Goal: Task Accomplishment & Management: Complete application form

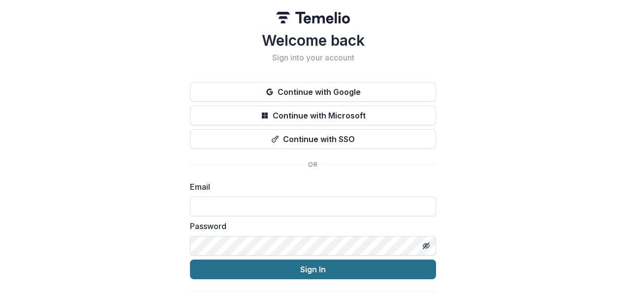
type input "**********"
click at [292, 272] on button "Sign In" at bounding box center [313, 270] width 246 height 20
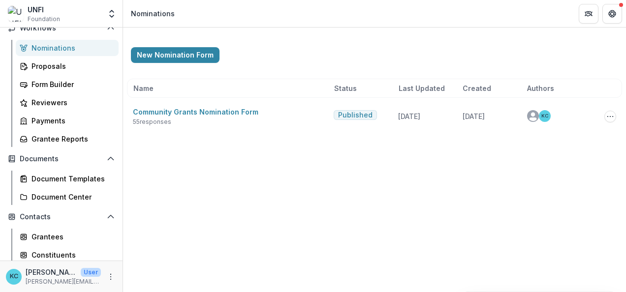
scroll to position [123, 0]
click at [55, 134] on div "Grantee Reports" at bounding box center [71, 138] width 79 height 10
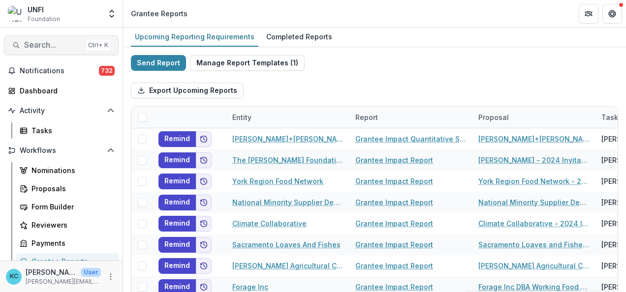
click at [41, 40] on span "Search..." at bounding box center [53, 44] width 58 height 9
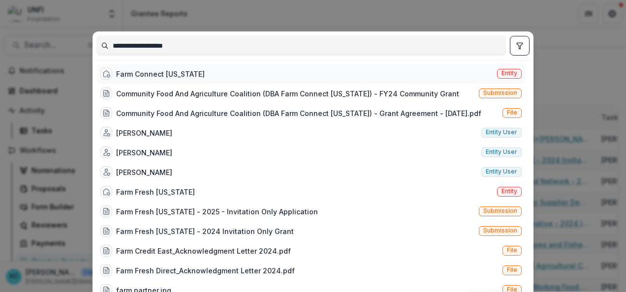
type input "**********"
click at [174, 80] on div "Farm Connect [US_STATE] Entity" at bounding box center [310, 74] width 429 height 20
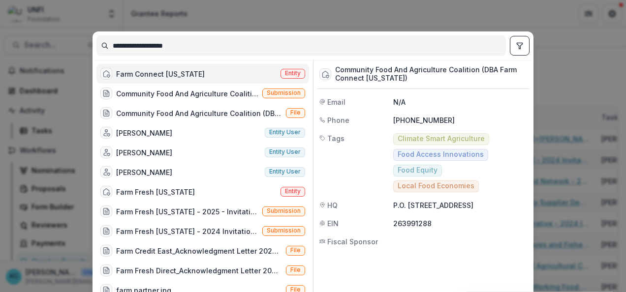
click at [220, 72] on div "Farm Connect [US_STATE] Entity" at bounding box center [202, 74] width 213 height 20
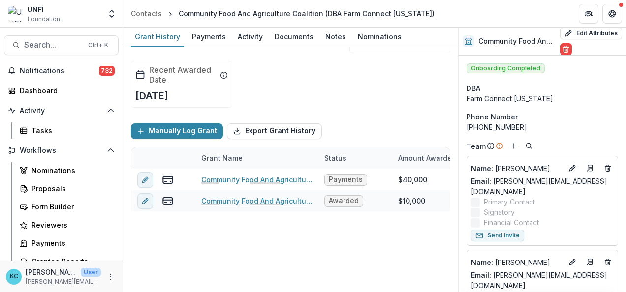
scroll to position [51, 0]
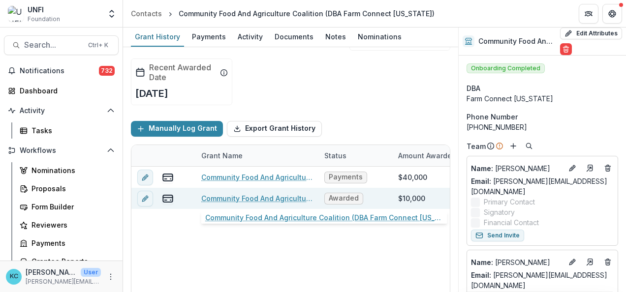
click at [294, 197] on link "Community Food And Agriculture Coalition (DBA Farm Connect [US_STATE]) - FY24 C…" at bounding box center [256, 198] width 111 height 10
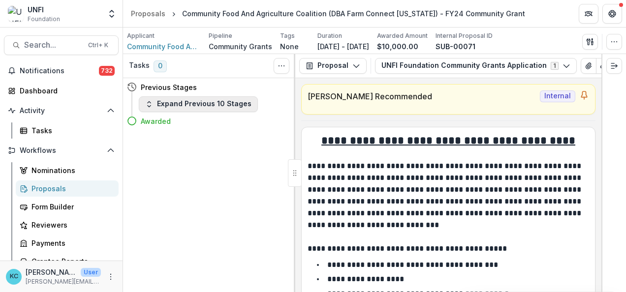
click at [168, 103] on button "Expand Previous 10 Stages" at bounding box center [198, 104] width 119 height 16
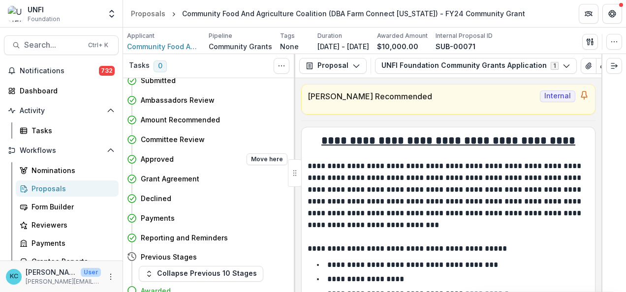
scroll to position [34, 0]
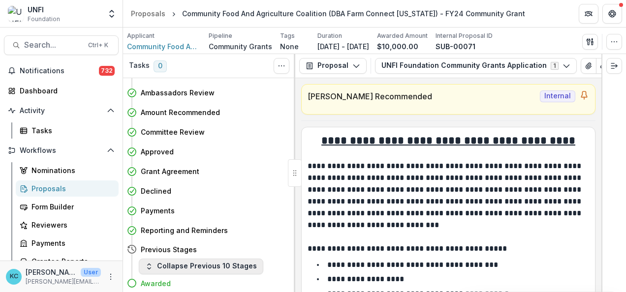
click at [180, 267] on button "Collapse Previous 10 Stages" at bounding box center [201, 267] width 125 height 16
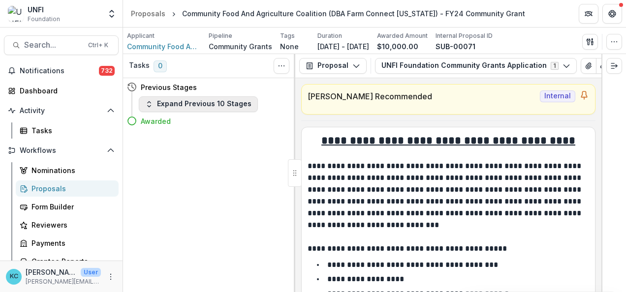
scroll to position [0, 0]
click at [198, 113] on div "Awarded" at bounding box center [207, 121] width 161 height 18
click at [196, 106] on button "Expand Previous 10 Stages" at bounding box center [198, 104] width 119 height 16
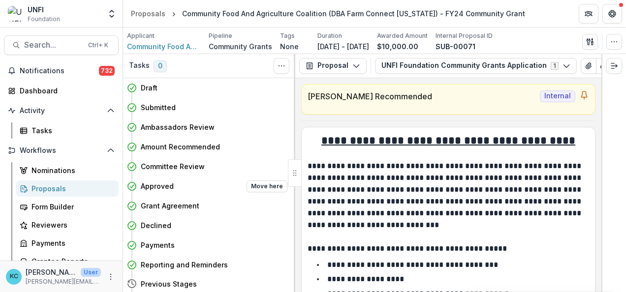
scroll to position [34, 0]
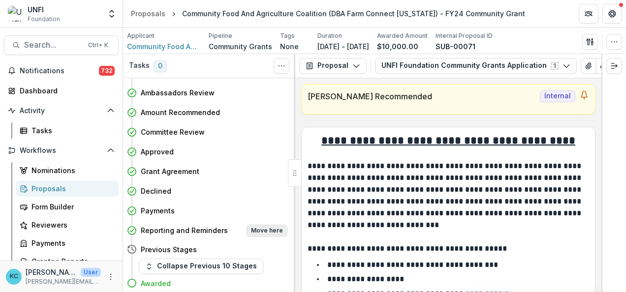
click at [266, 231] on button "Move here" at bounding box center [267, 231] width 41 height 12
select select "**********"
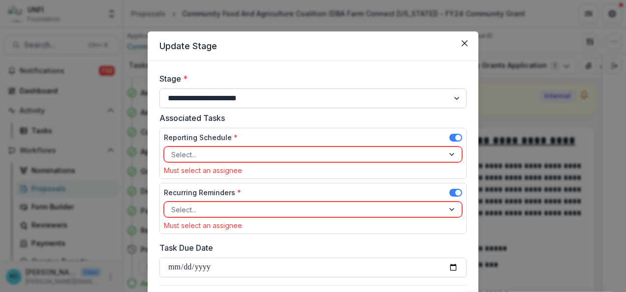
click at [249, 97] on select "**********" at bounding box center [313, 99] width 307 height 20
click at [251, 67] on form "**********" at bounding box center [313, 191] width 331 height 261
click at [226, 158] on div at bounding box center [304, 155] width 266 height 12
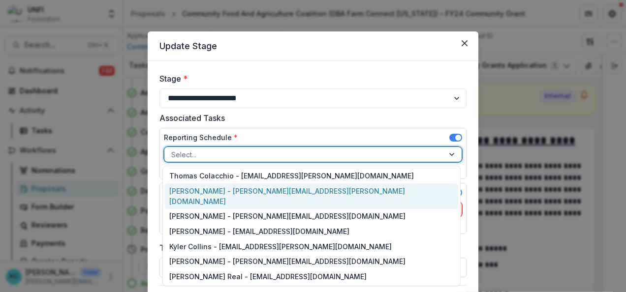
click at [217, 189] on div "[PERSON_NAME] - [PERSON_NAME][EMAIL_ADDRESS][PERSON_NAME][DOMAIN_NAME]" at bounding box center [312, 197] width 294 height 26
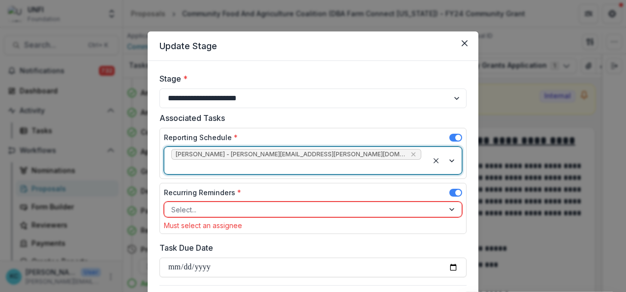
click at [212, 204] on div at bounding box center [304, 210] width 266 height 12
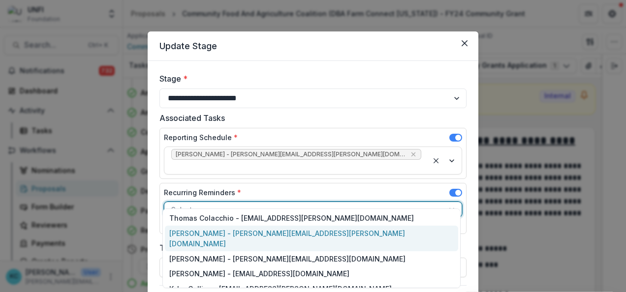
click at [212, 236] on div "[PERSON_NAME] - [PERSON_NAME][EMAIL_ADDRESS][PERSON_NAME][DOMAIN_NAME]" at bounding box center [312, 239] width 294 height 26
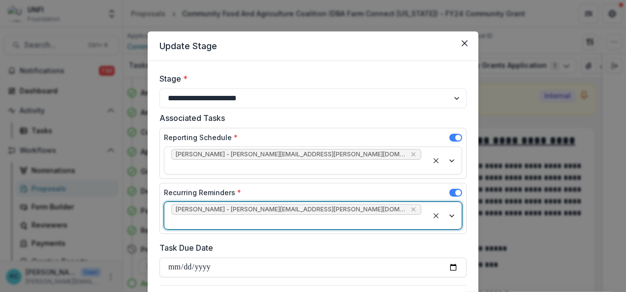
scroll to position [45, 0]
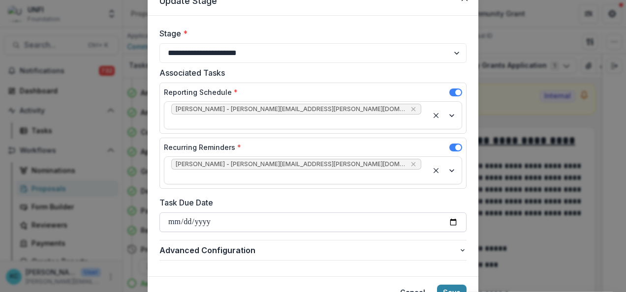
click at [457, 213] on input "Task Due Date" at bounding box center [313, 223] width 307 height 20
click at [455, 213] on input "Task Due Date" at bounding box center [313, 223] width 307 height 20
type input "**********"
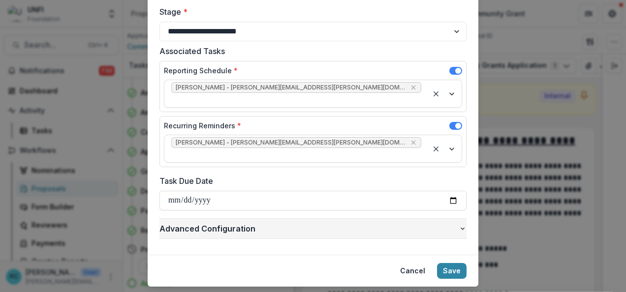
click at [464, 225] on icon "button" at bounding box center [463, 229] width 8 height 8
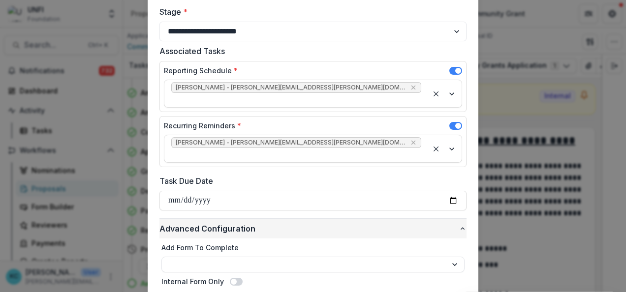
scroll to position [113, 0]
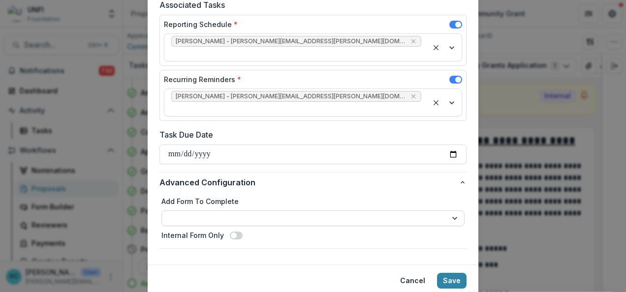
click at [350, 211] on select "**********" at bounding box center [312, 219] width 303 height 16
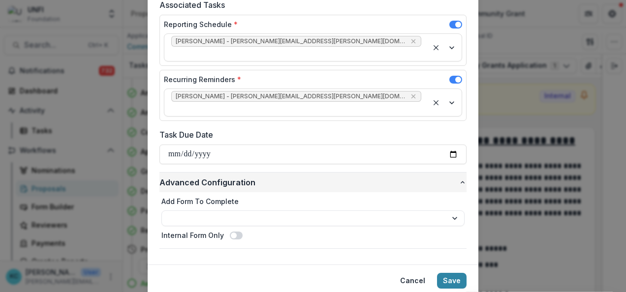
click at [311, 177] on span "Advanced Configuration" at bounding box center [309, 183] width 299 height 12
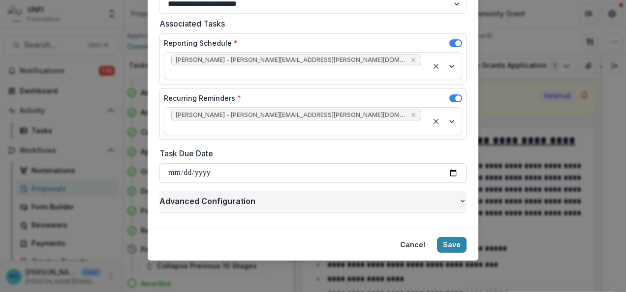
scroll to position [67, 0]
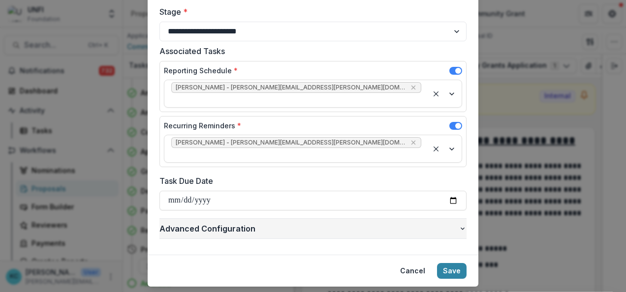
click at [464, 225] on icon "button" at bounding box center [463, 229] width 8 height 8
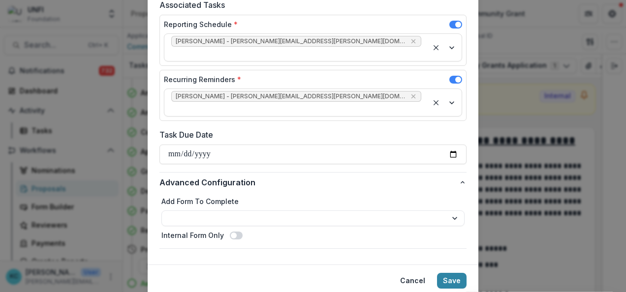
scroll to position [123, 0]
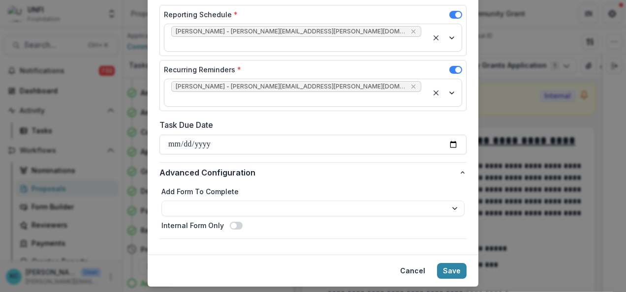
click at [234, 222] on span at bounding box center [236, 226] width 13 height 8
click at [401, 263] on button "Cancel" at bounding box center [412, 271] width 37 height 16
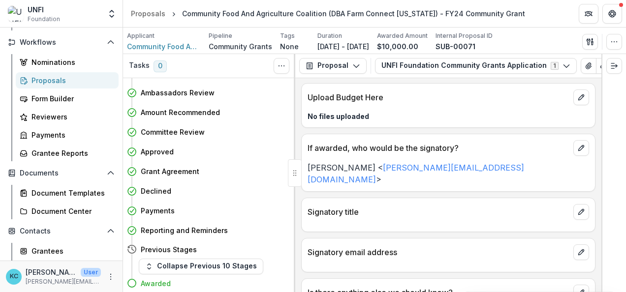
scroll to position [109, 0]
click at [48, 152] on div "Grantee Reports" at bounding box center [71, 153] width 79 height 10
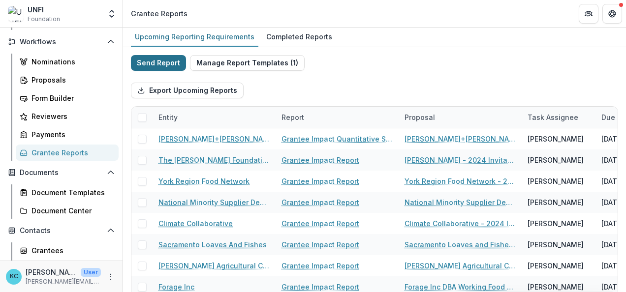
click at [159, 64] on button "Send Report" at bounding box center [158, 63] width 55 height 16
select select "********"
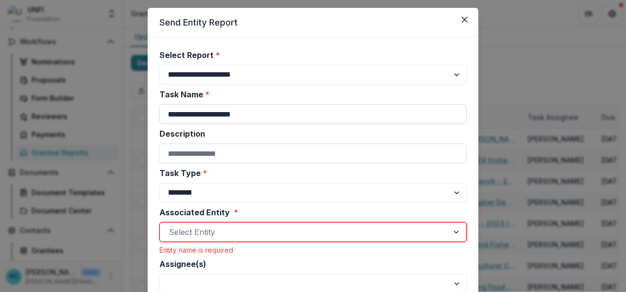
scroll to position [28, 0]
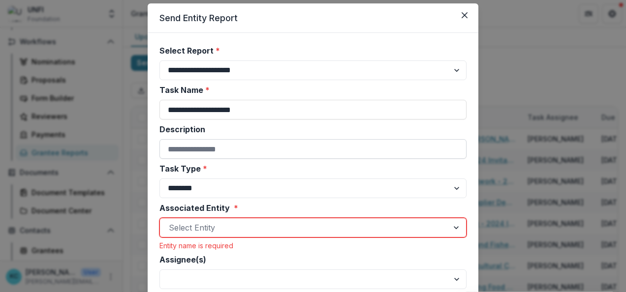
click at [254, 148] on input "Description" at bounding box center [313, 149] width 307 height 20
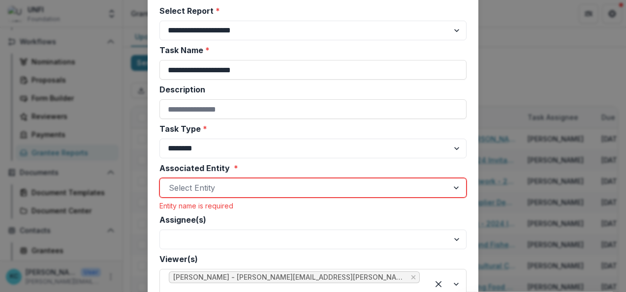
scroll to position [68, 0]
click at [228, 185] on div at bounding box center [304, 188] width 271 height 14
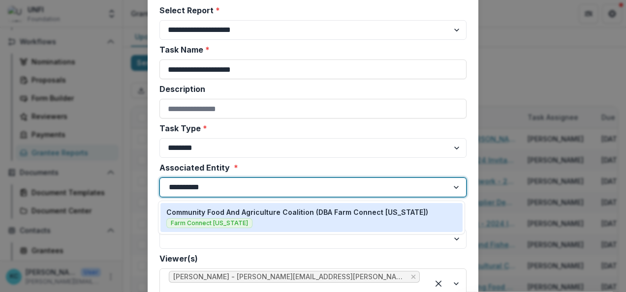
type input "**********"
click at [249, 207] on div "Community Food And Agriculture Coalition (DBA Farm Connect [US_STATE]) Farm Con…" at bounding box center [312, 217] width 302 height 29
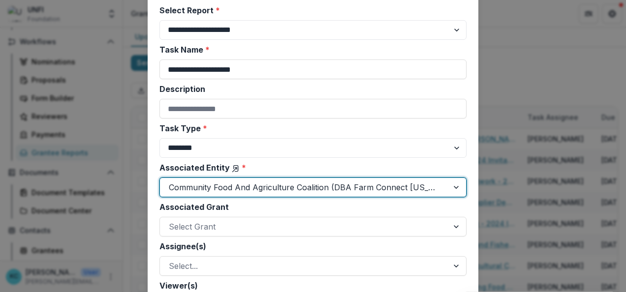
scroll to position [181, 0]
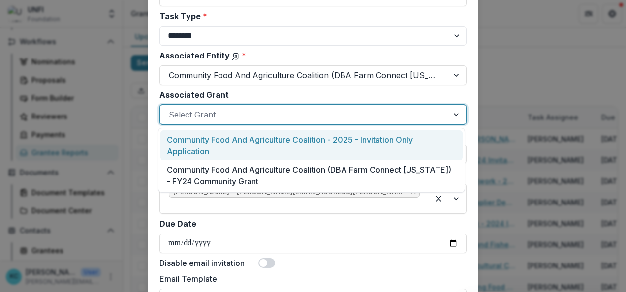
click at [215, 110] on div at bounding box center [304, 115] width 271 height 14
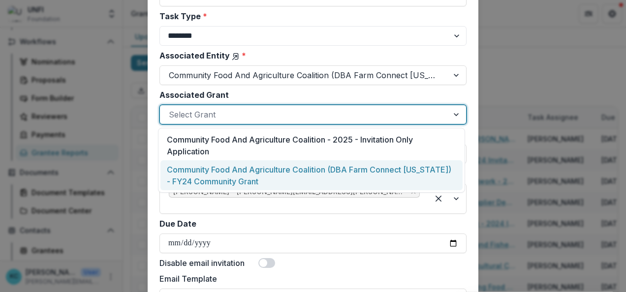
click at [240, 178] on div "Community Food And Agriculture Coalition (DBA Farm Connect [US_STATE]) - FY24 C…" at bounding box center [312, 176] width 302 height 30
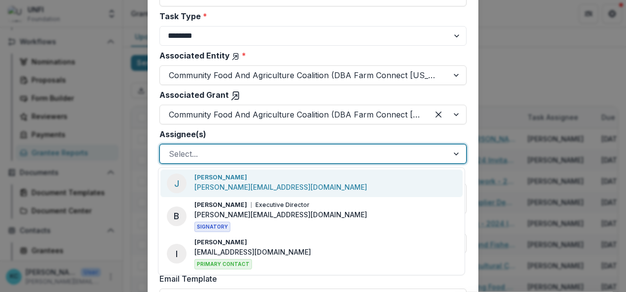
click at [230, 155] on div at bounding box center [304, 154] width 271 height 14
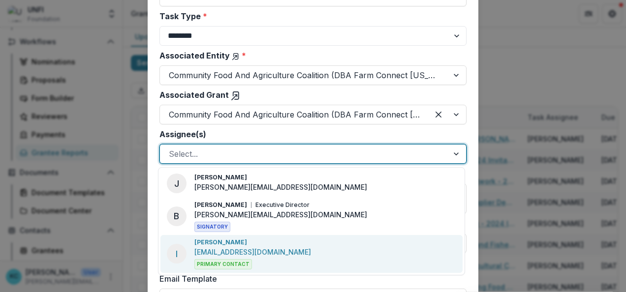
click at [268, 249] on p "[EMAIL_ADDRESS][DOMAIN_NAME]" at bounding box center [252, 252] width 117 height 10
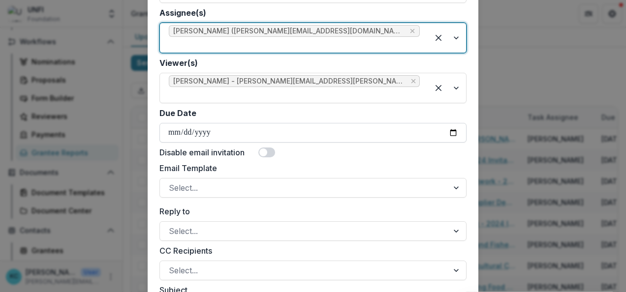
scroll to position [325, 0]
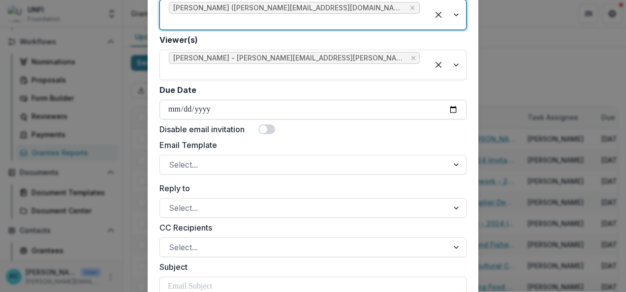
click at [451, 100] on input "Due Date" at bounding box center [313, 110] width 307 height 20
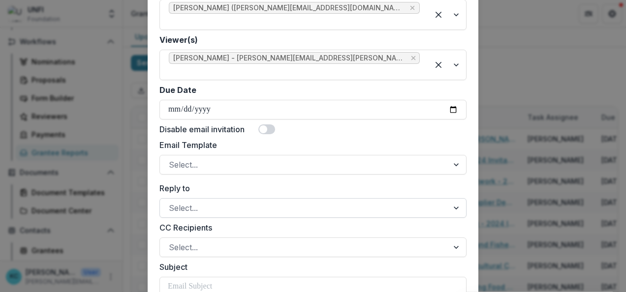
type input "**********"
click at [240, 158] on div at bounding box center [304, 165] width 271 height 14
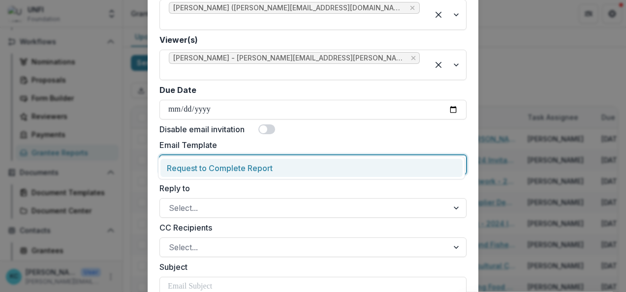
click at [229, 169] on div "Request to Complete Report" at bounding box center [312, 168] width 302 height 18
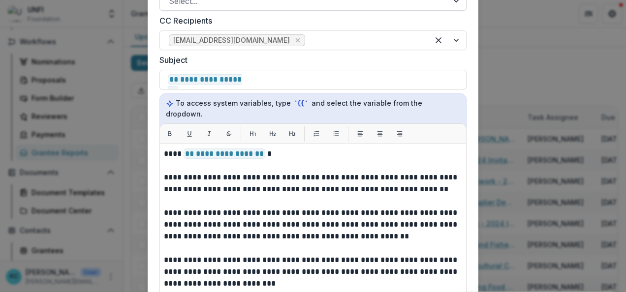
scroll to position [533, 0]
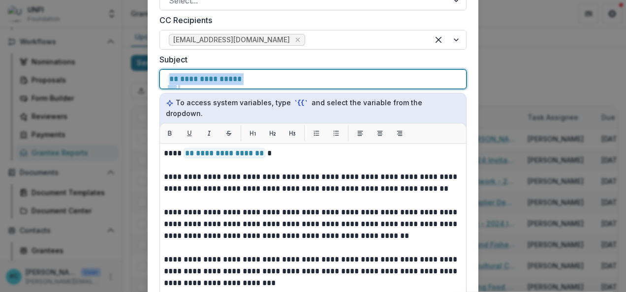
drag, startPoint x: 247, startPoint y: 59, endPoint x: 147, endPoint y: 59, distance: 99.9
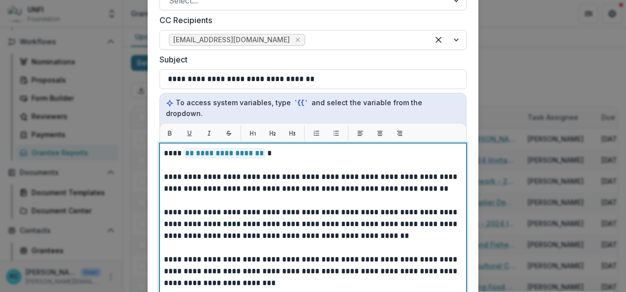
click at [263, 207] on p "**********" at bounding box center [313, 224] width 299 height 35
drag, startPoint x: 257, startPoint y: 121, endPoint x: 188, endPoint y: 118, distance: 70.0
click at [188, 148] on p "**********" at bounding box center [313, 154] width 299 height 12
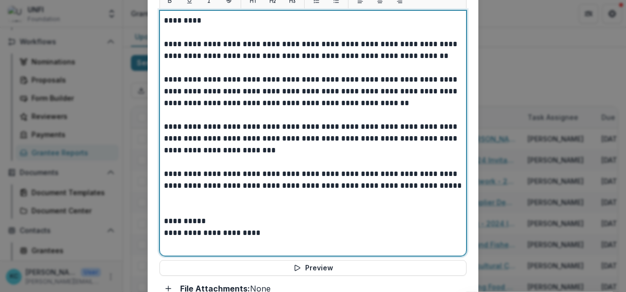
scroll to position [649, 0]
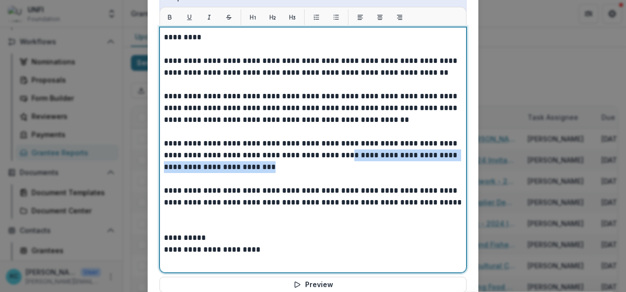
drag, startPoint x: 322, startPoint y: 123, endPoint x: 325, endPoint y: 129, distance: 6.6
click at [325, 138] on p "**********" at bounding box center [313, 155] width 299 height 35
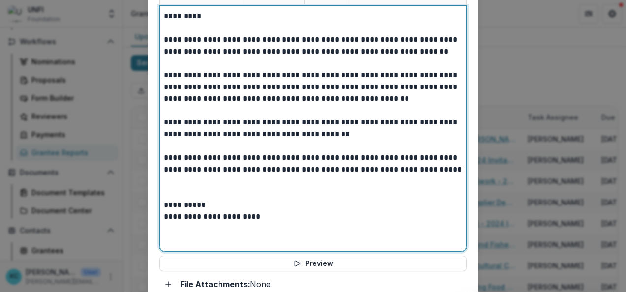
scroll to position [736, 0]
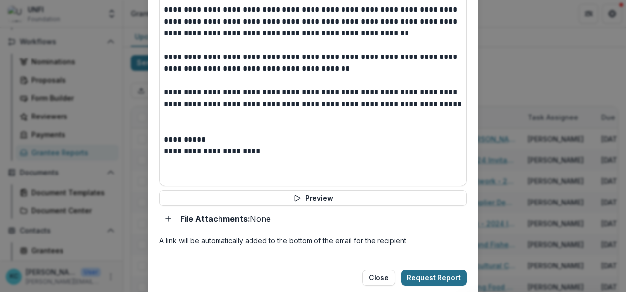
click at [421, 270] on button "Request Report" at bounding box center [433, 278] width 65 height 16
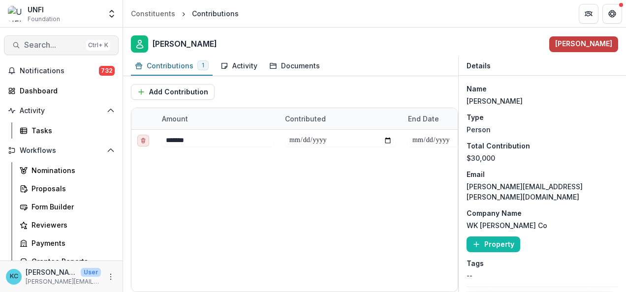
click at [52, 47] on span "Search..." at bounding box center [53, 44] width 58 height 9
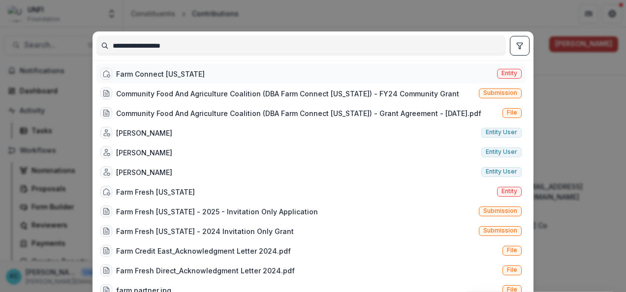
type input "**********"
click at [152, 72] on div "Farm Connect [US_STATE]" at bounding box center [160, 74] width 89 height 10
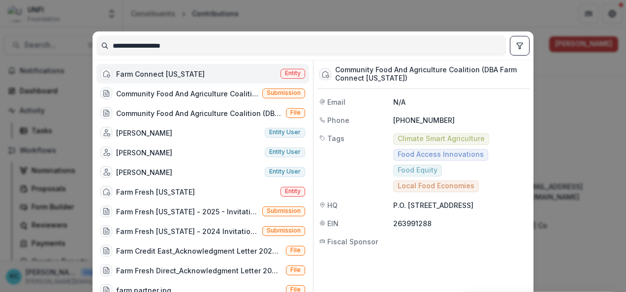
click at [139, 80] on div "Farm Connect [US_STATE] Entity" at bounding box center [202, 74] width 213 height 20
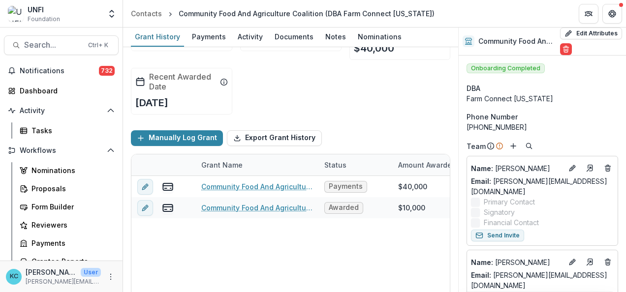
scroll to position [42, 0]
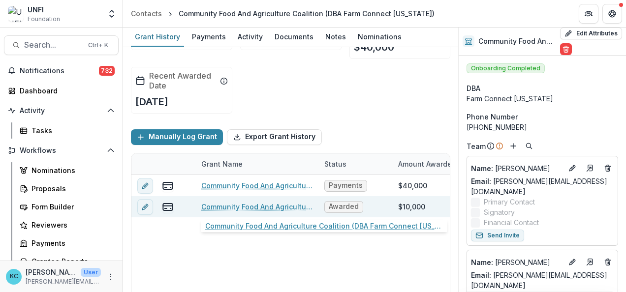
click at [259, 207] on link "Community Food And Agriculture Coalition (DBA Farm Connect [US_STATE]) - FY24 C…" at bounding box center [256, 207] width 111 height 10
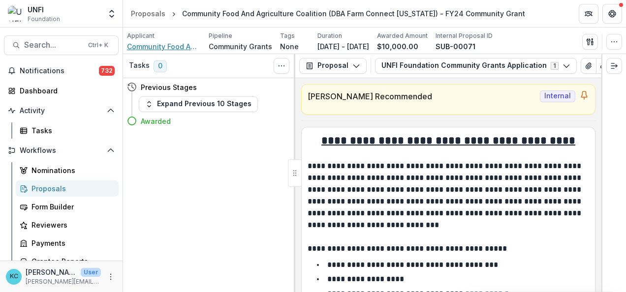
click at [166, 45] on span "Community Food And Agriculture Coalition (DBA Farm Connect [US_STATE])" at bounding box center [164, 46] width 74 height 10
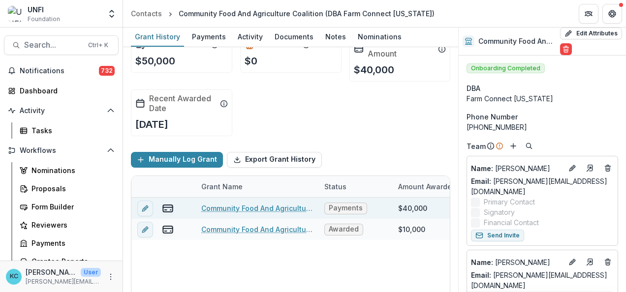
scroll to position [20, 0]
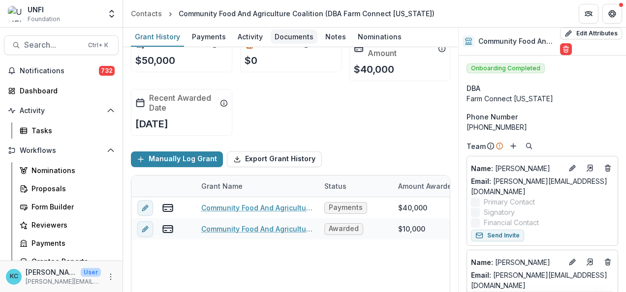
click at [289, 41] on div "Documents" at bounding box center [294, 37] width 47 height 14
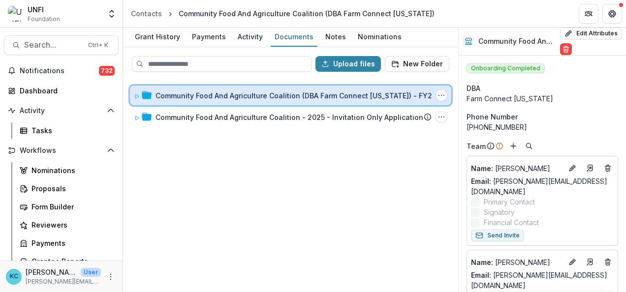
click at [281, 101] on div "Community Food And Agriculture Coalition (DBA Farm Connect Montana) - FY24 Comm…" at bounding box center [290, 96] width 321 height 20
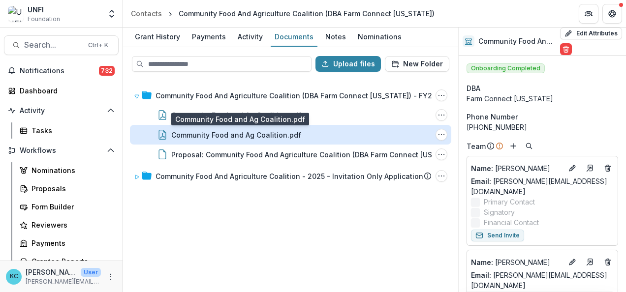
click at [247, 137] on div "Community Food and Ag Coalition.pdf" at bounding box center [236, 135] width 130 height 10
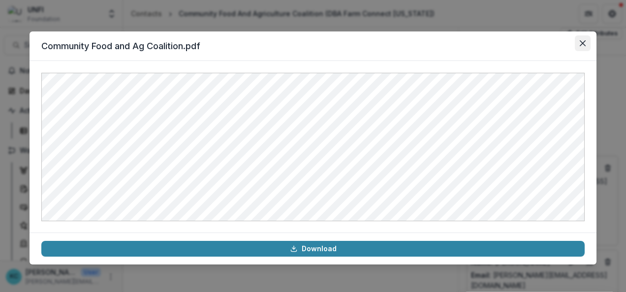
click at [576, 47] on button "Close" at bounding box center [583, 43] width 16 height 16
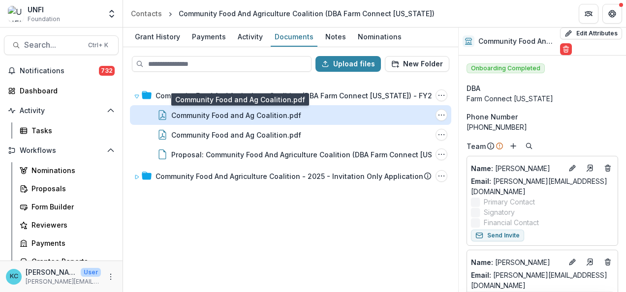
click at [254, 111] on div "Community Food and Ag Coalition.pdf" at bounding box center [236, 115] width 130 height 10
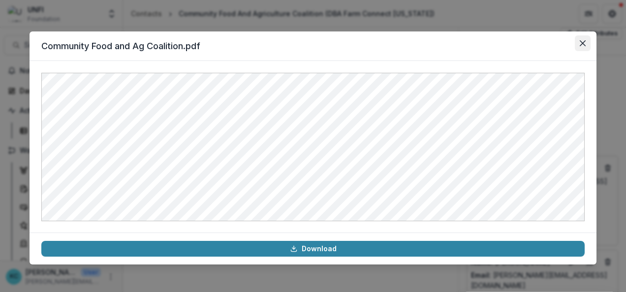
click at [588, 43] on button "Close" at bounding box center [583, 43] width 16 height 16
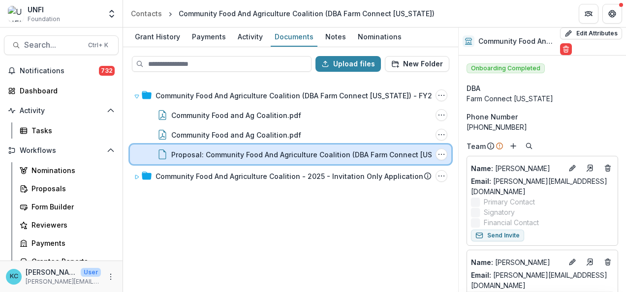
click at [169, 157] on div "Proposal: Community Food And Agriculture Coalition (DBA Farm Connect Montana) -…" at bounding box center [290, 155] width 284 height 10
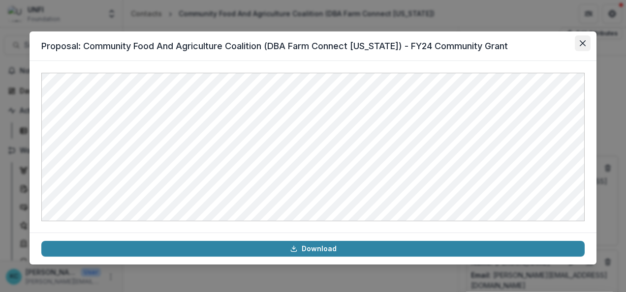
click at [585, 44] on icon "Close" at bounding box center [583, 43] width 6 height 6
